Goal: Transaction & Acquisition: Purchase product/service

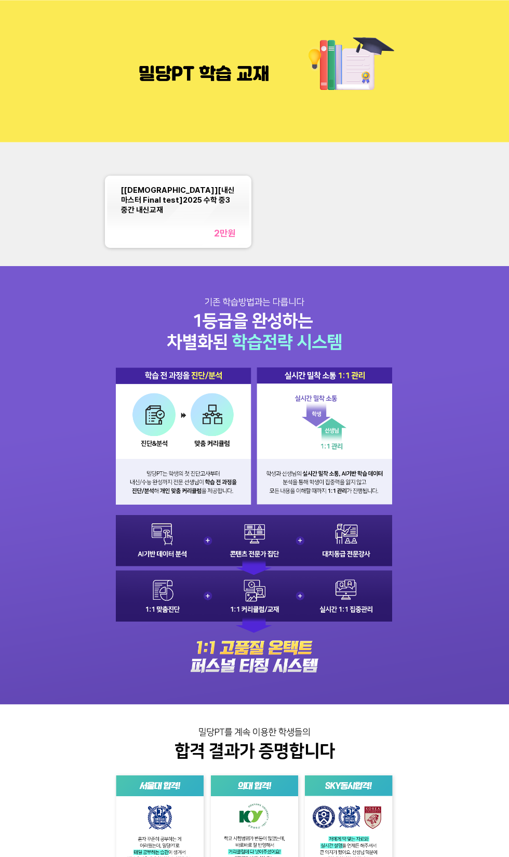
click at [175, 206] on div "[[DEMOGRAPHIC_DATA]][내신마스터 Final test]2025 수학 중3 중간 내신교재 2만 원" at bounding box center [178, 212] width 114 height 54
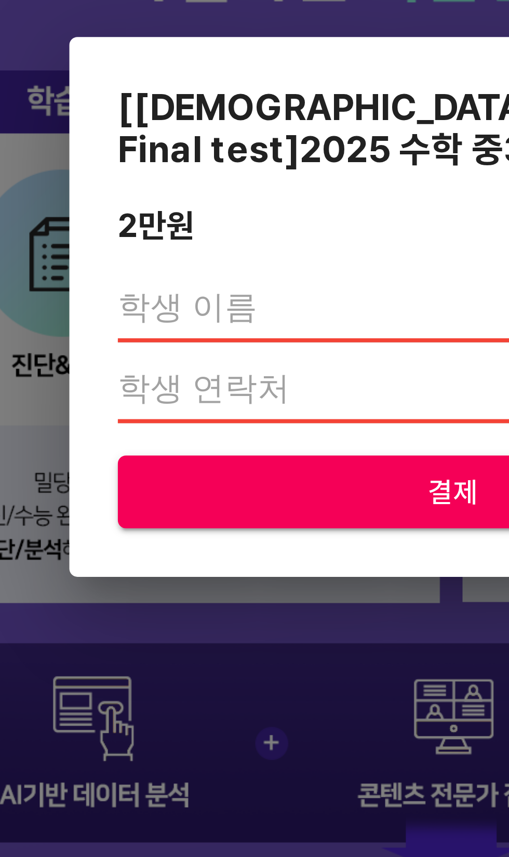
click at [228, 430] on input "text" at bounding box center [254, 429] width 172 height 17
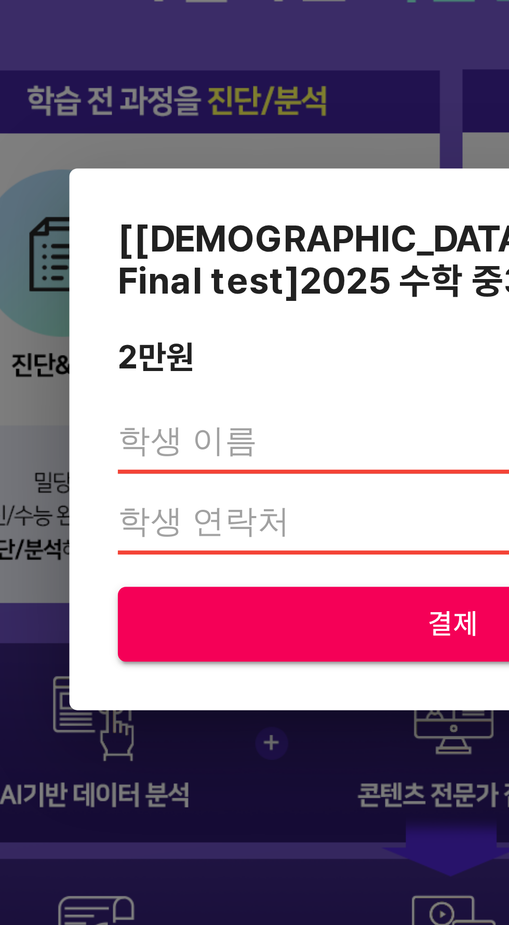
type input "[PERSON_NAME]"
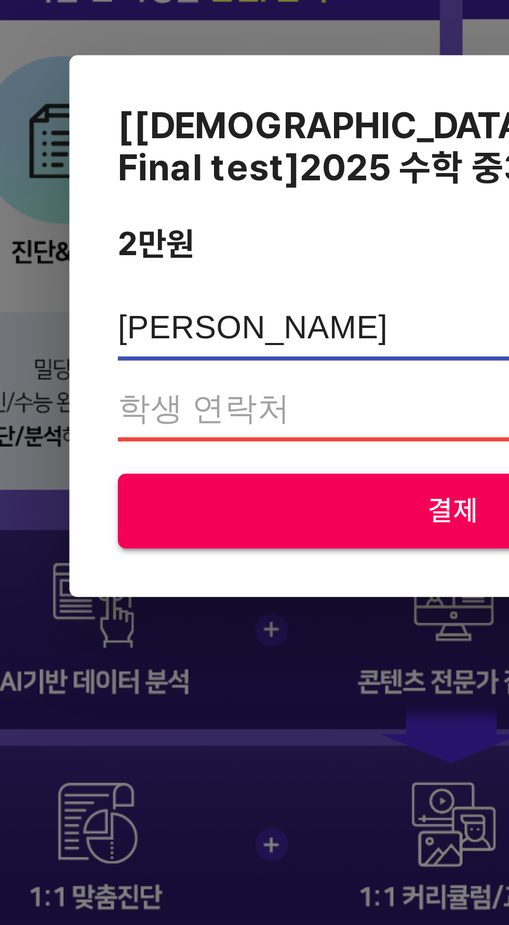
click at [214, 492] on input "number" at bounding box center [254, 483] width 172 height 17
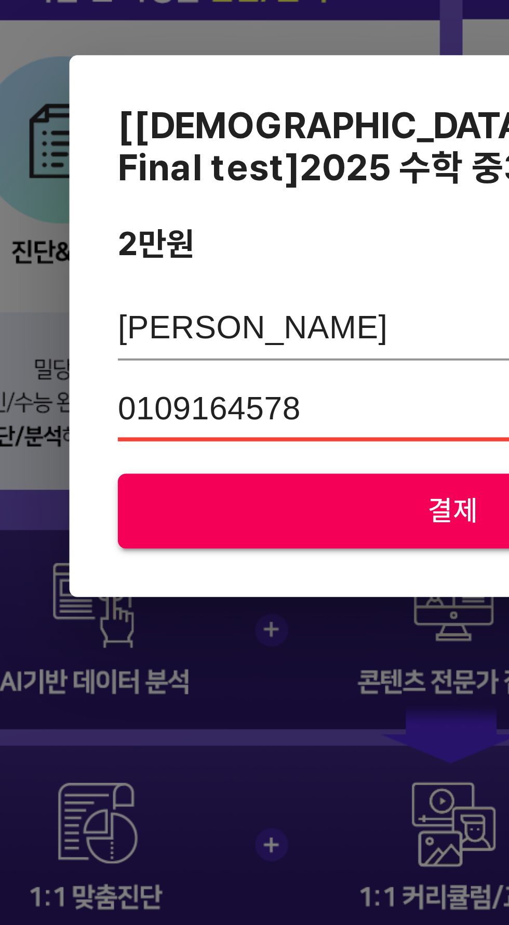
type input "01091645786"
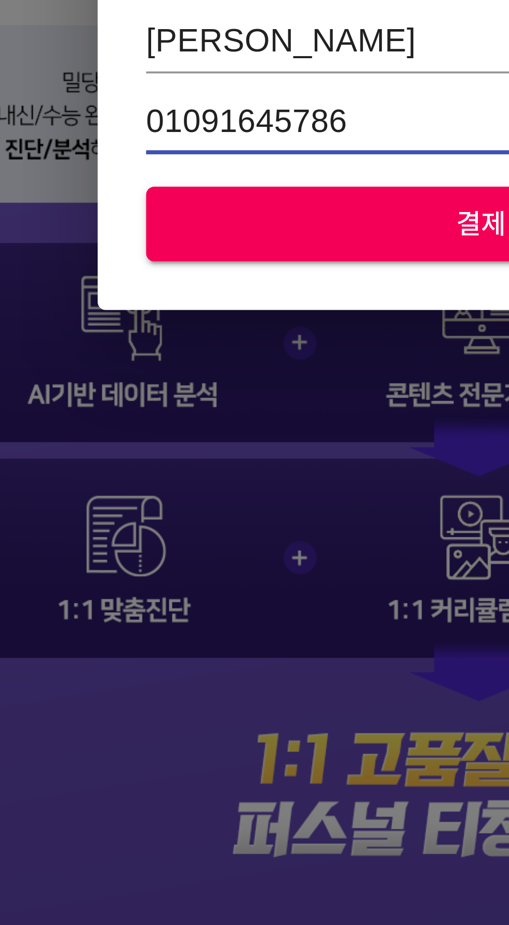
click at [237, 516] on span "결제" at bounding box center [255, 509] width 156 height 13
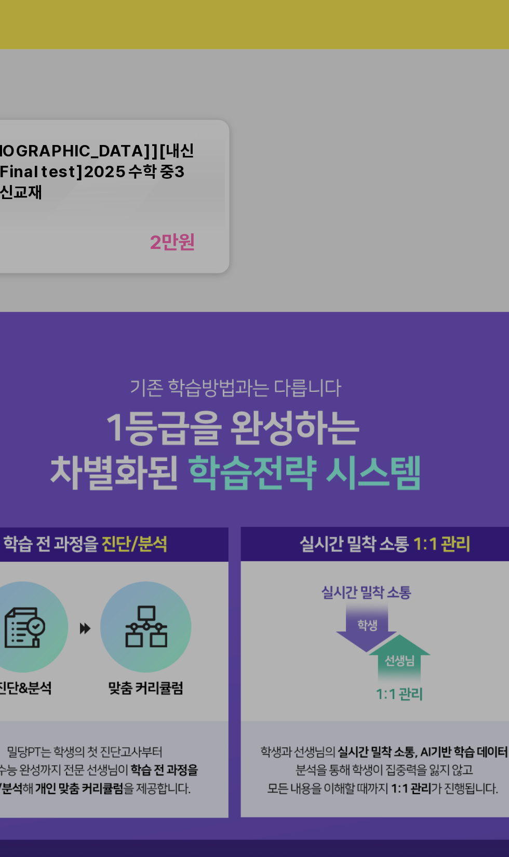
scroll to position [117, 0]
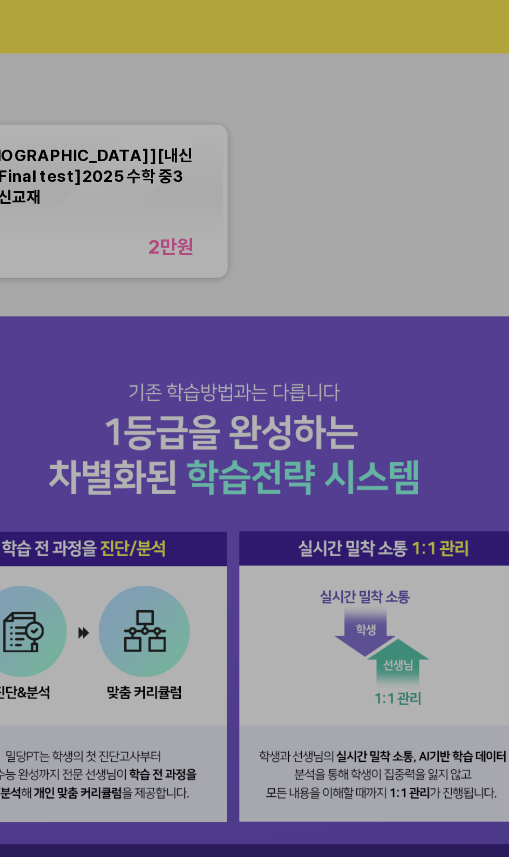
click at [347, 123] on div at bounding box center [254, 127] width 509 height 254
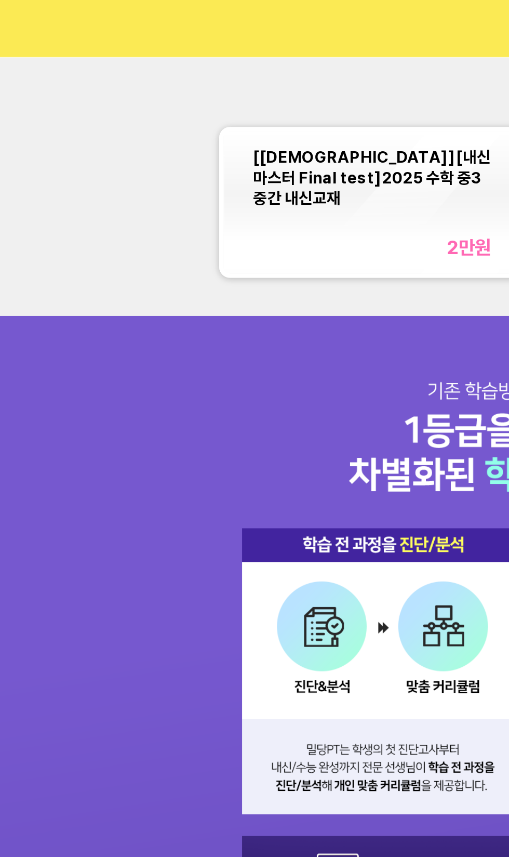
scroll to position [0, 0]
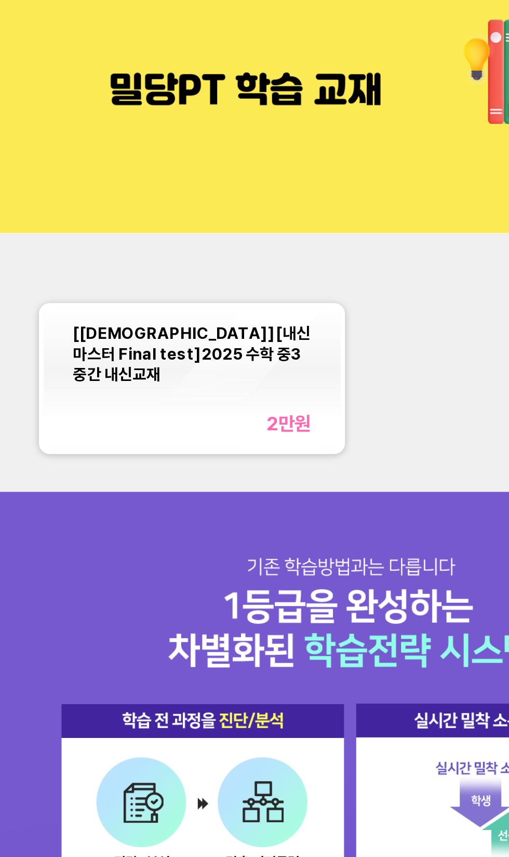
click at [237, 225] on div "[[DEMOGRAPHIC_DATA]][내신마스터 Final test]2025 수학 중3 중간 내신교재 2만 원" at bounding box center [178, 212] width 142 height 68
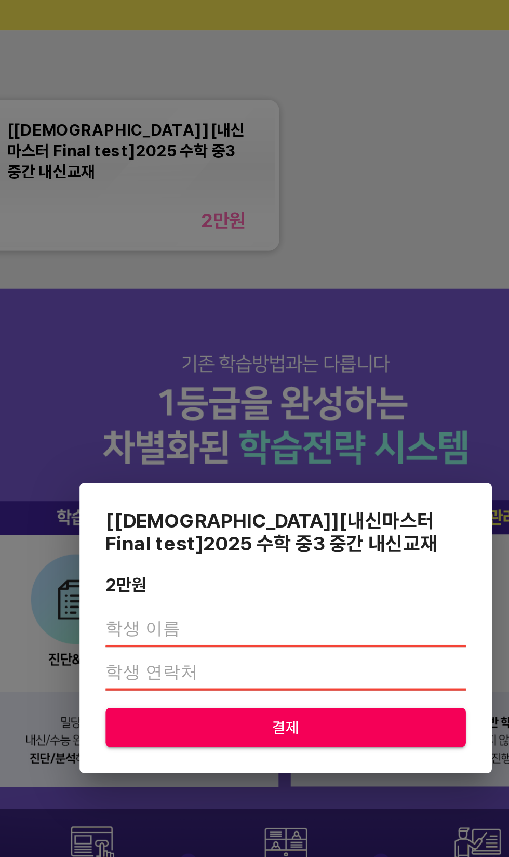
click at [229, 437] on input "text" at bounding box center [254, 429] width 172 height 17
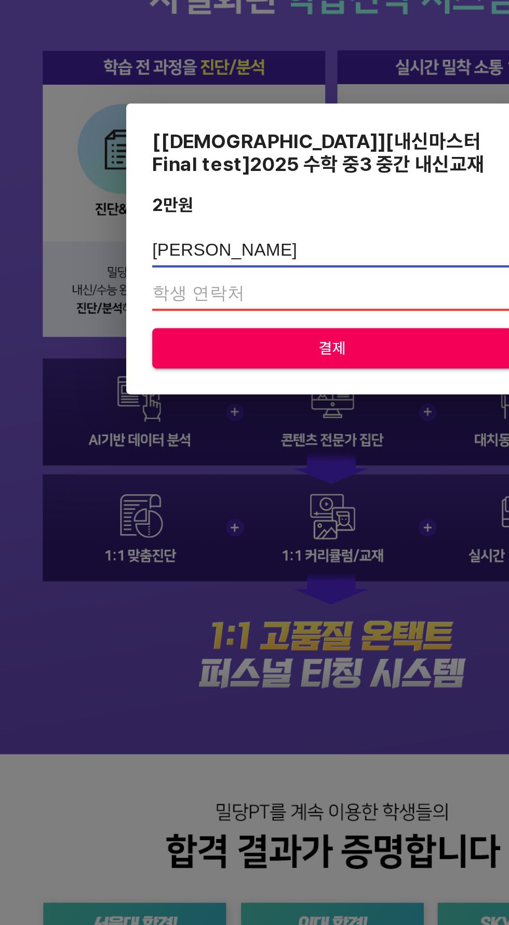
type input "[PERSON_NAME]"
click at [256, 492] on input "number" at bounding box center [254, 483] width 172 height 17
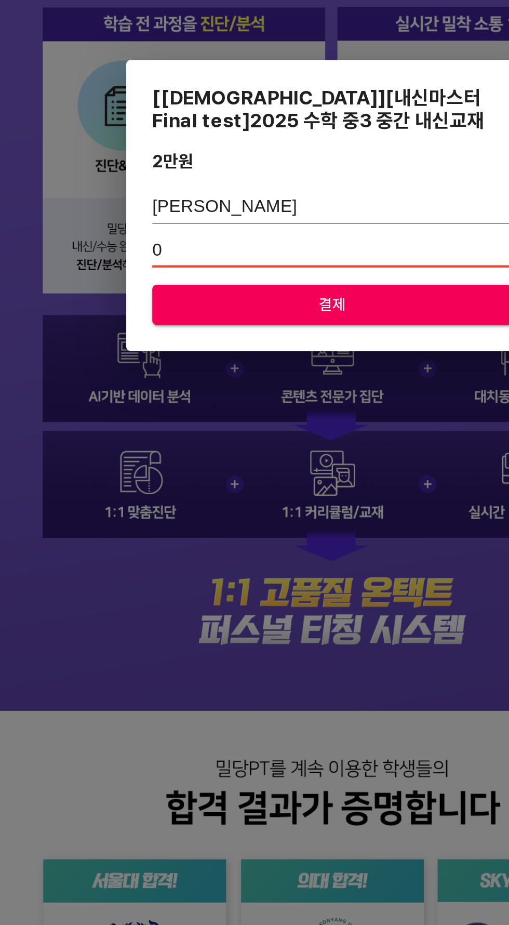
click at [259, 492] on input "0" at bounding box center [254, 483] width 172 height 17
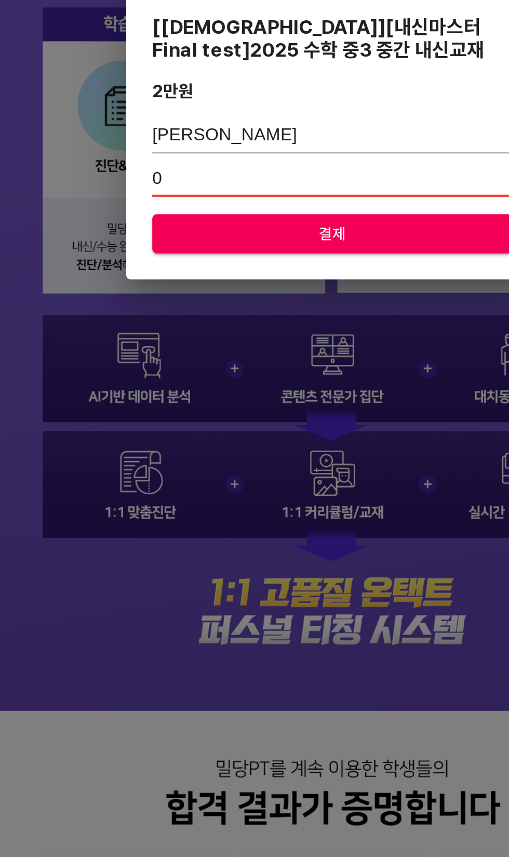
click at [254, 458] on input "0" at bounding box center [254, 450] width 172 height 17
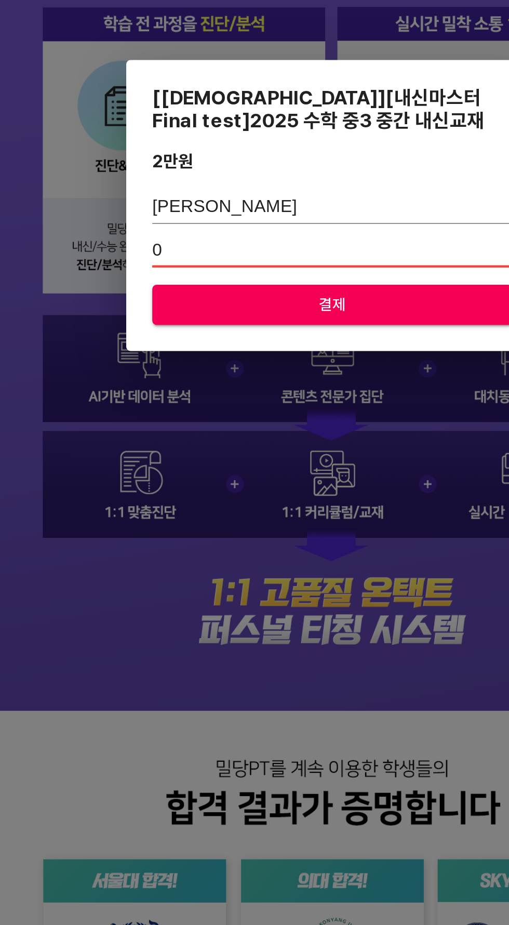
click at [223, 516] on span "결제" at bounding box center [255, 509] width 156 height 13
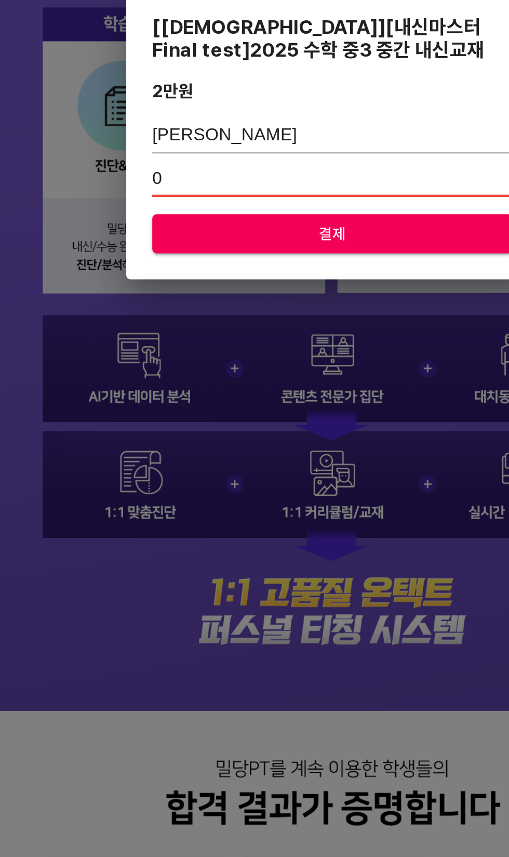
click at [224, 458] on input "0" at bounding box center [254, 450] width 172 height 17
click at [253, 458] on input "010" at bounding box center [254, 450] width 172 height 17
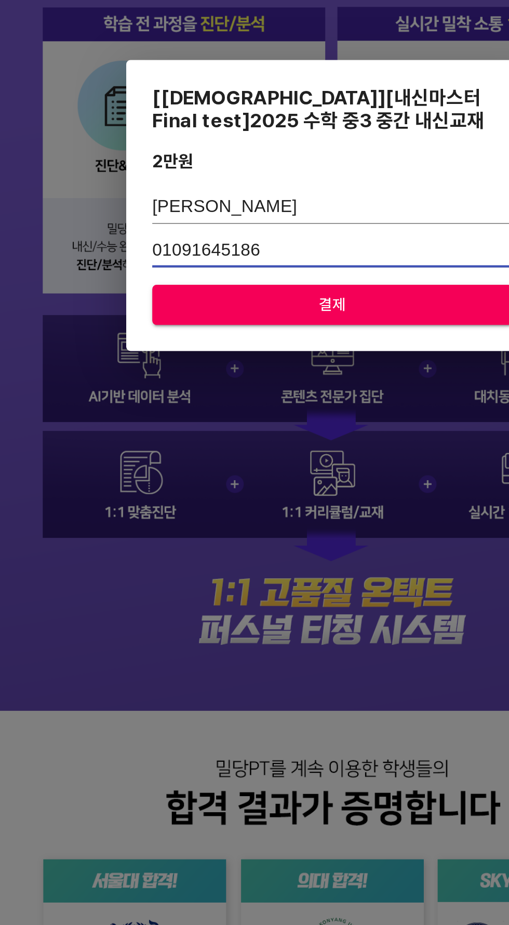
click at [297, 492] on input "01091645186" at bounding box center [254, 483] width 172 height 17
type input "01091645186"
click at [285, 516] on span "결제" at bounding box center [255, 509] width 156 height 13
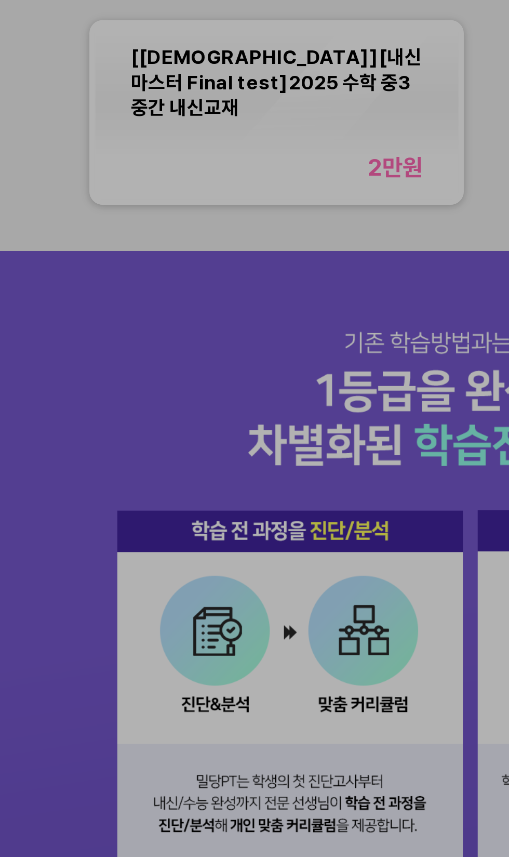
scroll to position [14, 0]
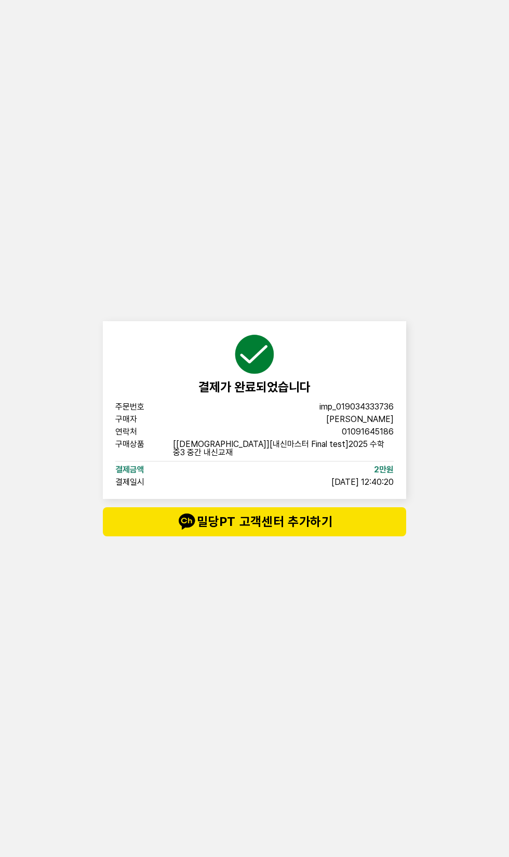
click at [286, 394] on div "결제가 완료되었습니다" at bounding box center [254, 364] width 278 height 61
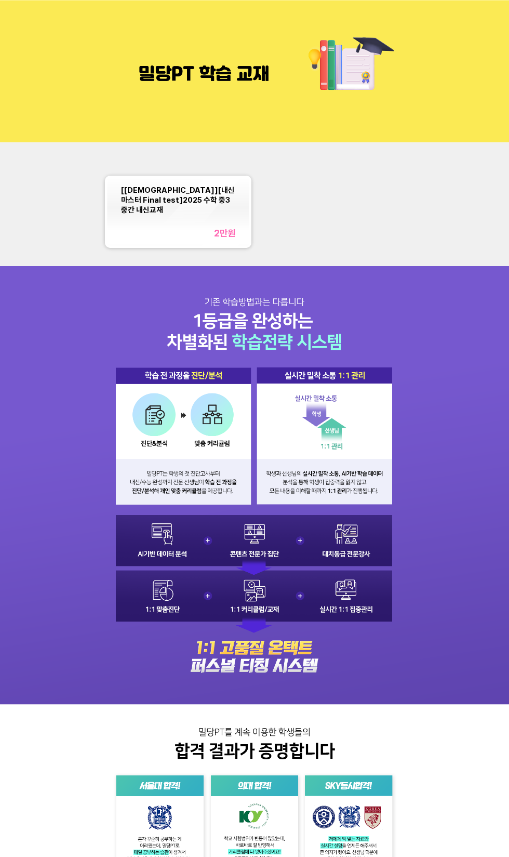
scroll to position [14, 0]
